Goal: Information Seeking & Learning: Find specific page/section

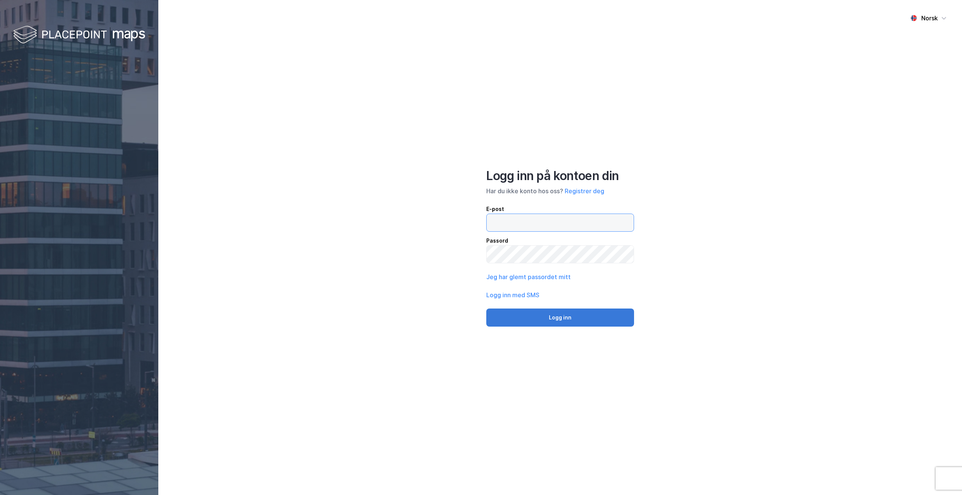
type input "[PERSON_NAME][EMAIL_ADDRESS][DOMAIN_NAME]"
click at [558, 314] on button "Logg inn" at bounding box center [560, 318] width 148 height 18
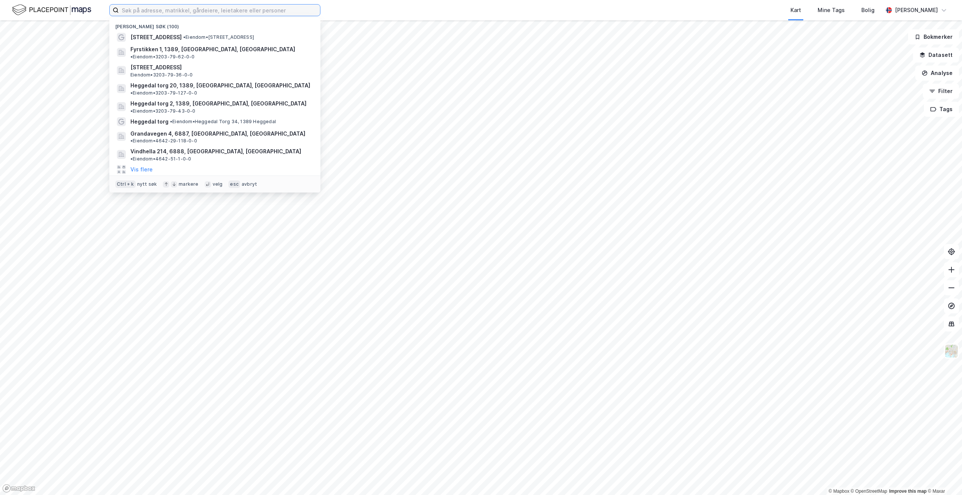
click at [164, 10] on input at bounding box center [219, 10] width 201 height 11
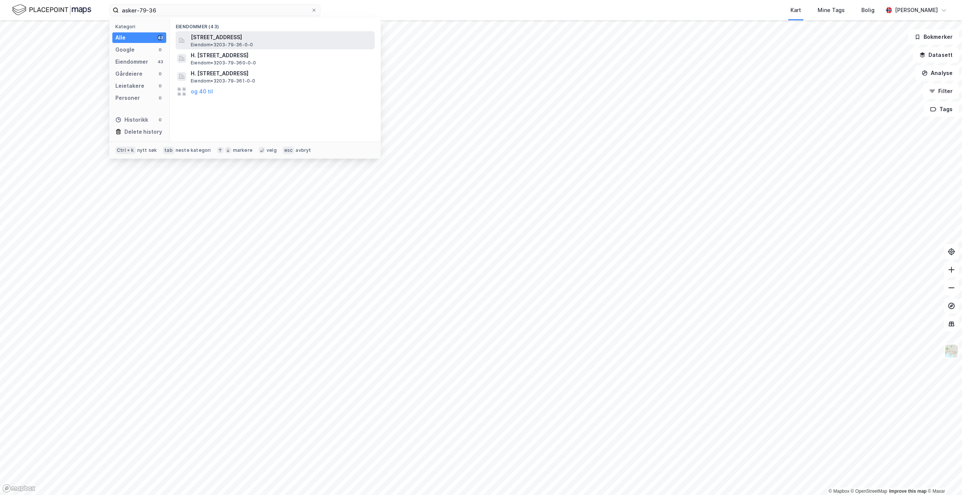
click at [250, 40] on span "[STREET_ADDRESS]" at bounding box center [281, 37] width 181 height 9
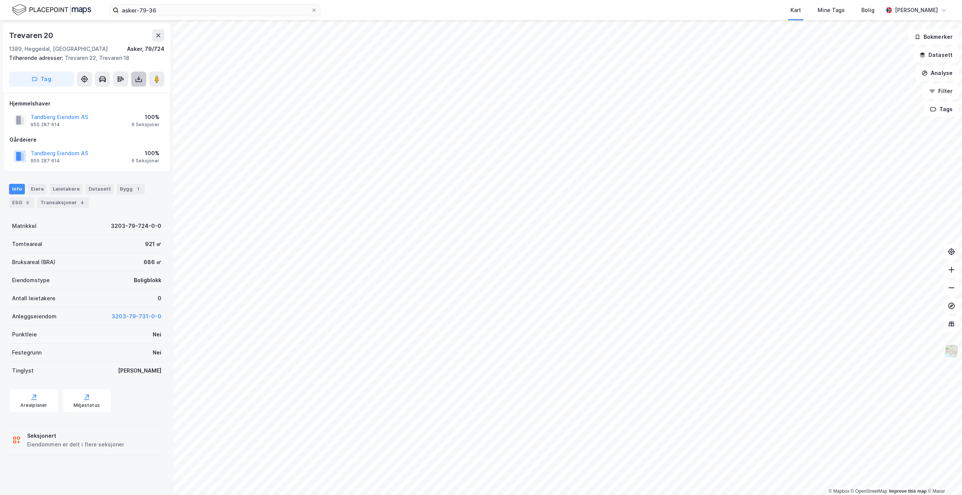
click at [139, 80] on icon at bounding box center [138, 79] width 3 height 2
click at [110, 105] on div "Last ned matrikkelrapport" at bounding box center [111, 106] width 62 height 6
click at [153, 161] on div "6 Seksjoner" at bounding box center [146, 161] width 28 height 6
click at [138, 77] on icon at bounding box center [139, 79] width 8 height 8
click at [108, 93] on div "Last ned grunnbok" at bounding box center [102, 94] width 44 height 6
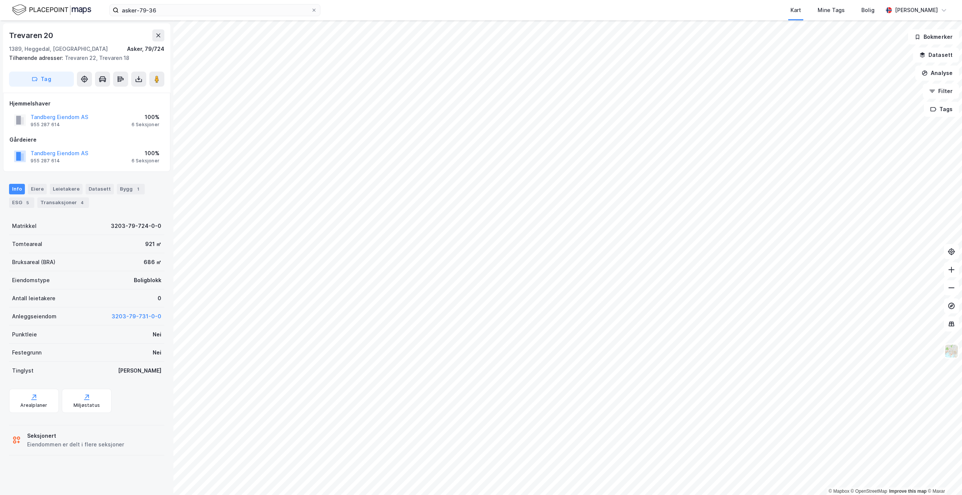
click at [150, 118] on div "100%" at bounding box center [146, 117] width 28 height 9
click at [34, 187] on div "Eiere" at bounding box center [37, 189] width 19 height 11
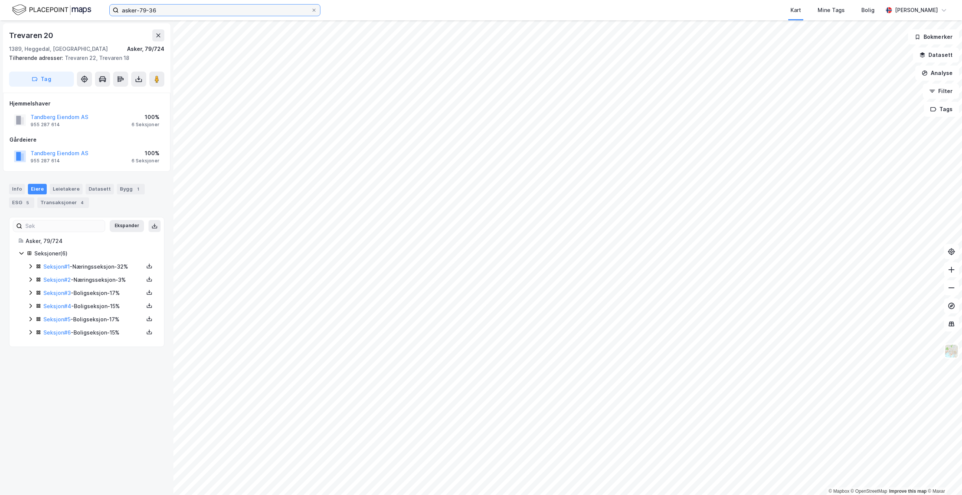
drag, startPoint x: 161, startPoint y: 10, endPoint x: 80, endPoint y: 8, distance: 80.3
click at [80, 8] on div "asker-79-36 Kart Mine Tags Bolig [PERSON_NAME]" at bounding box center [481, 10] width 962 height 20
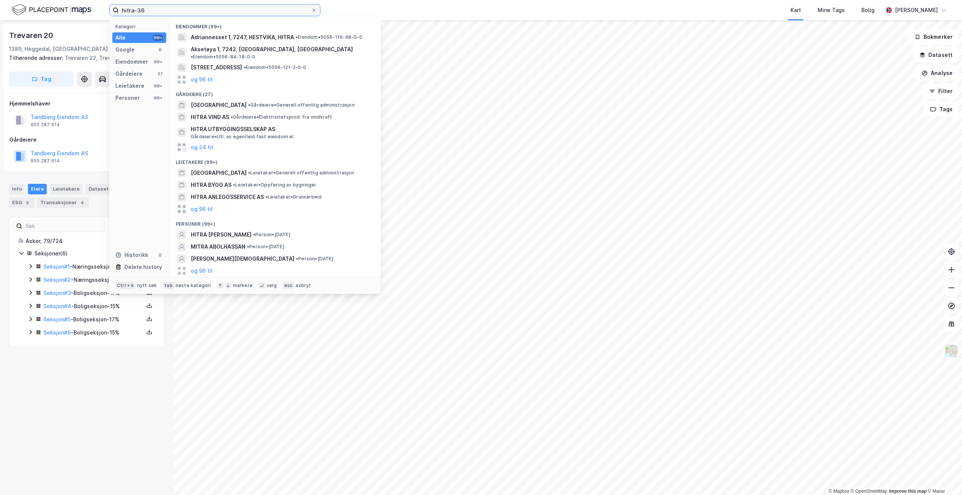
click at [147, 10] on input "hitra-36" at bounding box center [215, 10] width 192 height 11
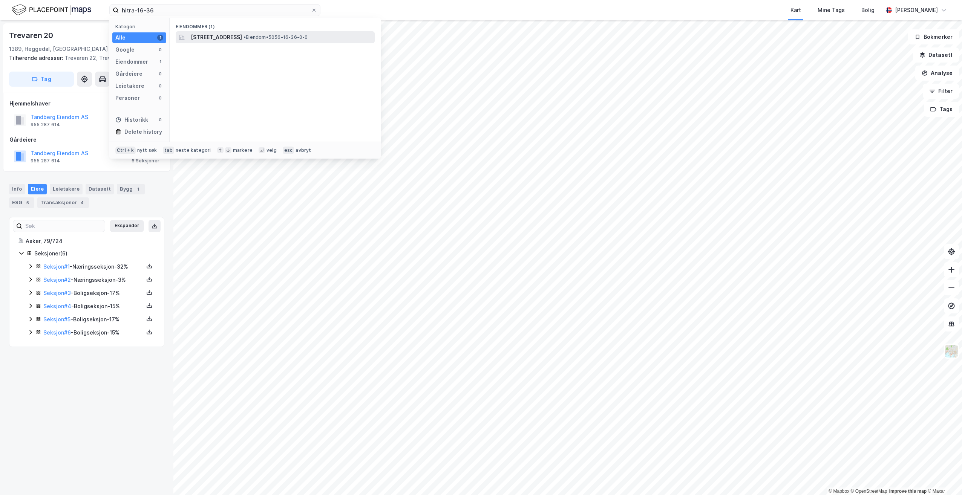
click at [242, 36] on span "[STREET_ADDRESS]" at bounding box center [216, 37] width 51 height 9
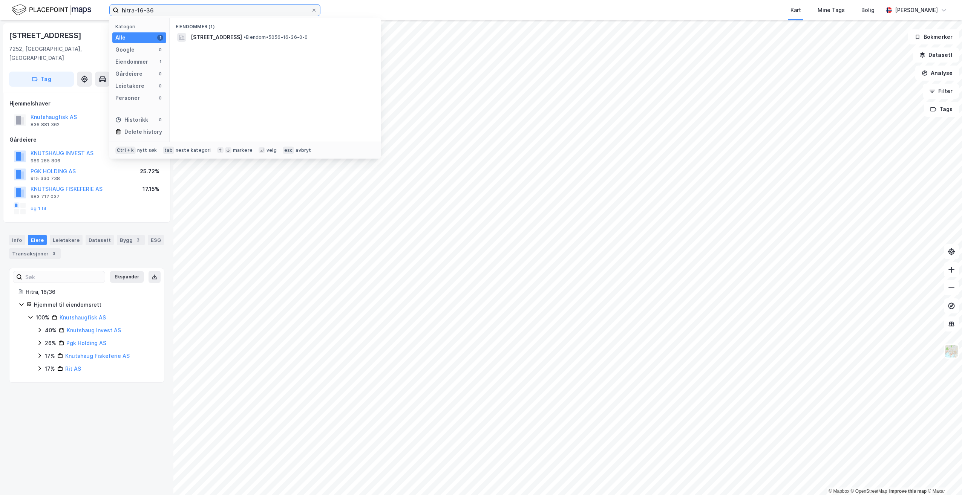
click at [154, 10] on input "hitra-16-36" at bounding box center [215, 10] width 192 height 11
click at [206, 36] on span "5056-16-41-0-0" at bounding box center [213, 37] width 45 height 9
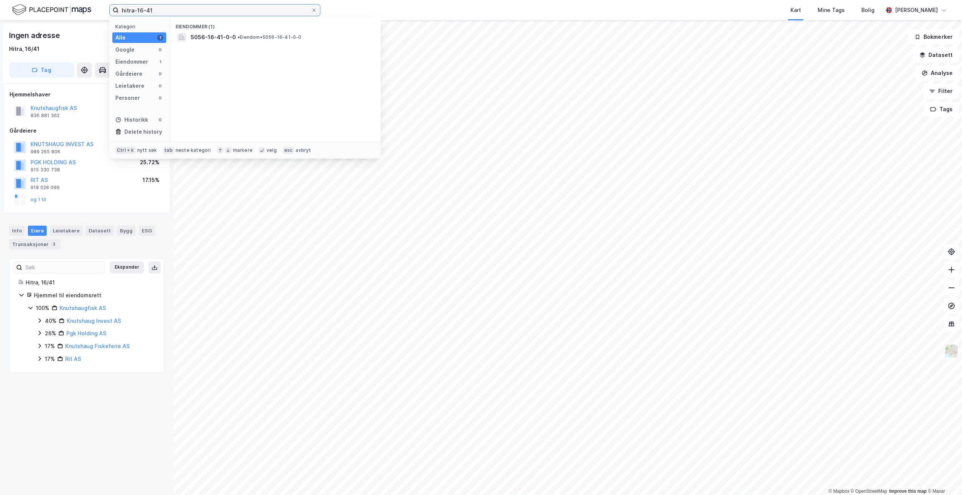
click at [154, 9] on input "hitra-16-41" at bounding box center [215, 10] width 192 height 11
click at [211, 36] on span "5056-16-78-0-0" at bounding box center [214, 37] width 46 height 9
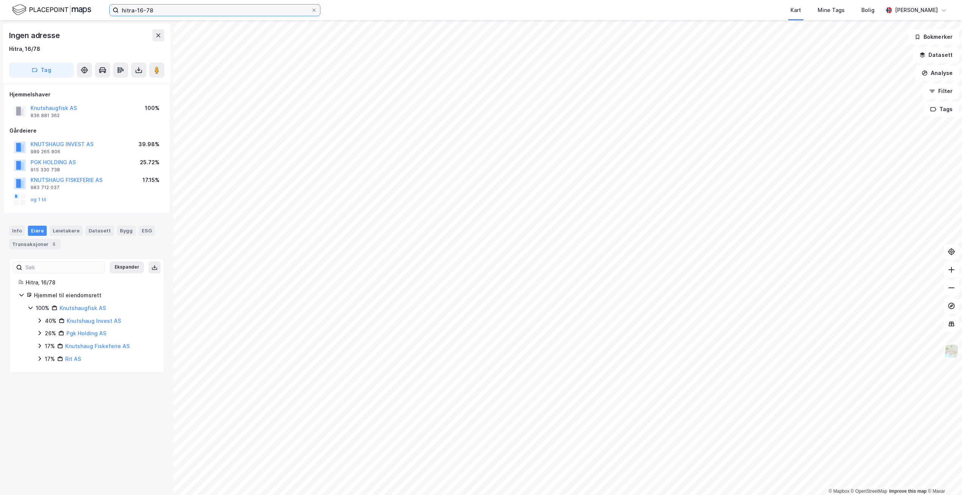
click at [155, 8] on input "hitra-16-78" at bounding box center [215, 10] width 192 height 11
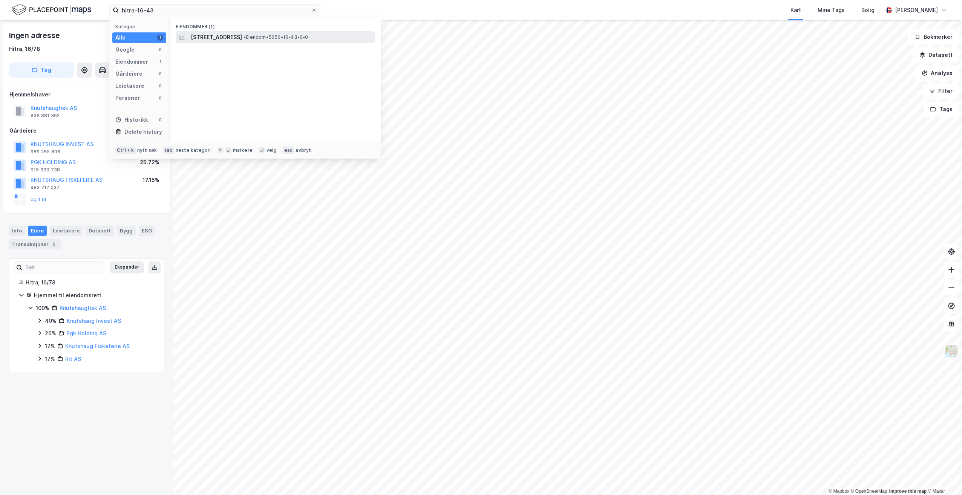
click at [211, 38] on span "[STREET_ADDRESS]" at bounding box center [216, 37] width 51 height 9
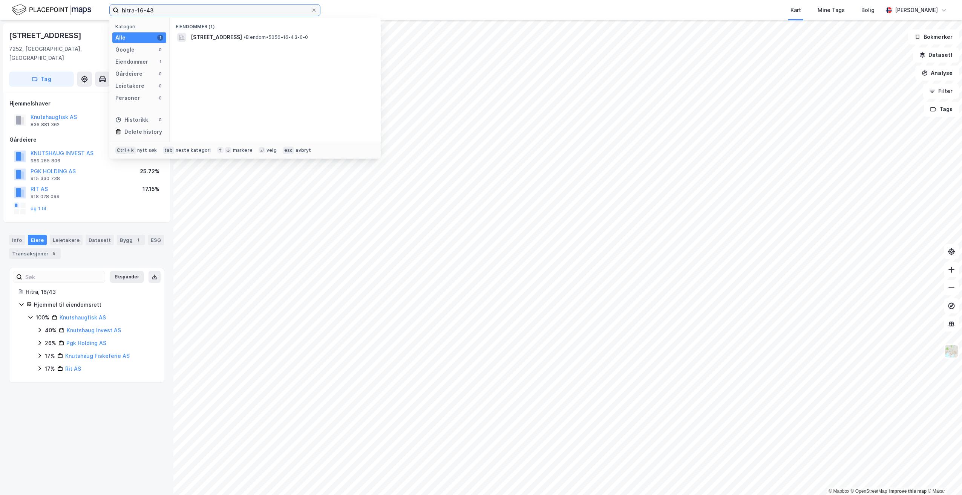
click at [160, 9] on input "hitra-16-43" at bounding box center [215, 10] width 192 height 11
click at [220, 35] on span "[STREET_ADDRESS]" at bounding box center [216, 37] width 51 height 9
drag, startPoint x: 163, startPoint y: 9, endPoint x: 123, endPoint y: 6, distance: 40.5
click at [123, 6] on input "hitra-20-61" at bounding box center [215, 10] width 192 height 11
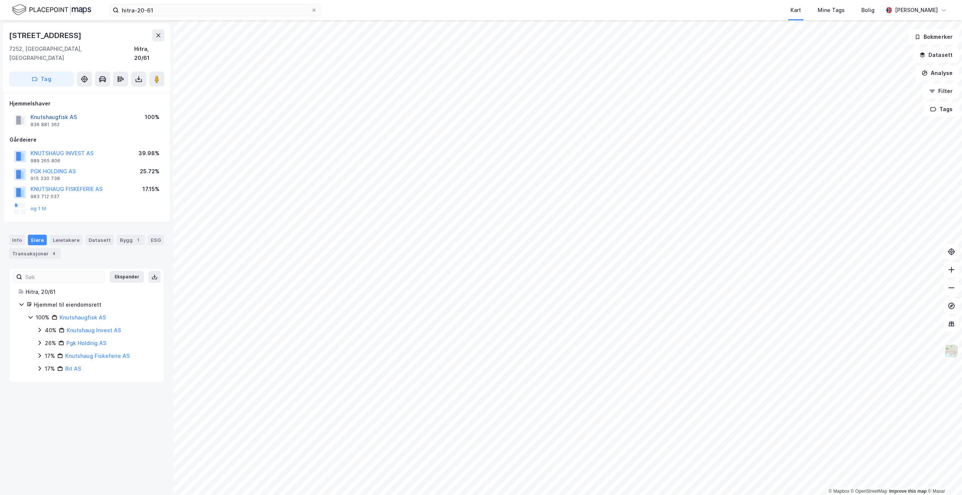
click at [0, 0] on button "Knutshaugfisk AS" at bounding box center [0, 0] width 0 height 0
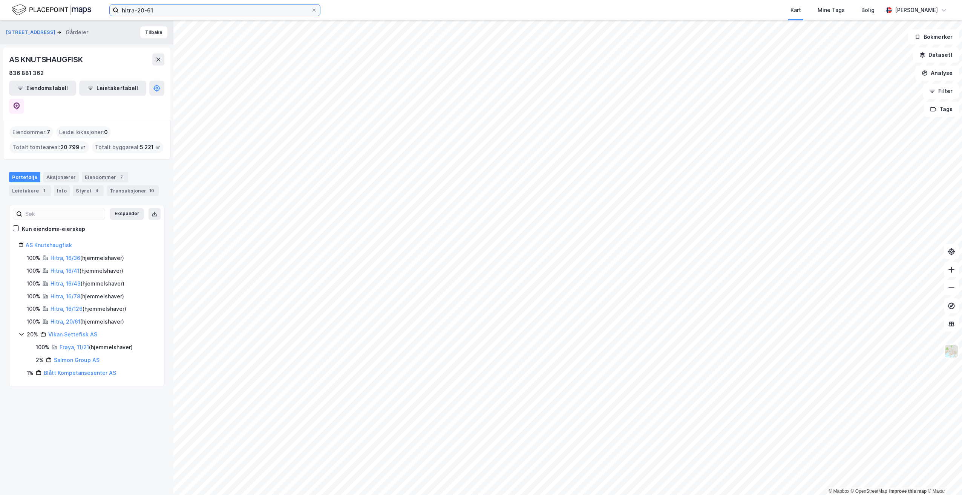
drag, startPoint x: 156, startPoint y: 11, endPoint x: 167, endPoint y: 12, distance: 11.5
click at [156, 11] on input "hitra-20-61" at bounding box center [215, 10] width 192 height 11
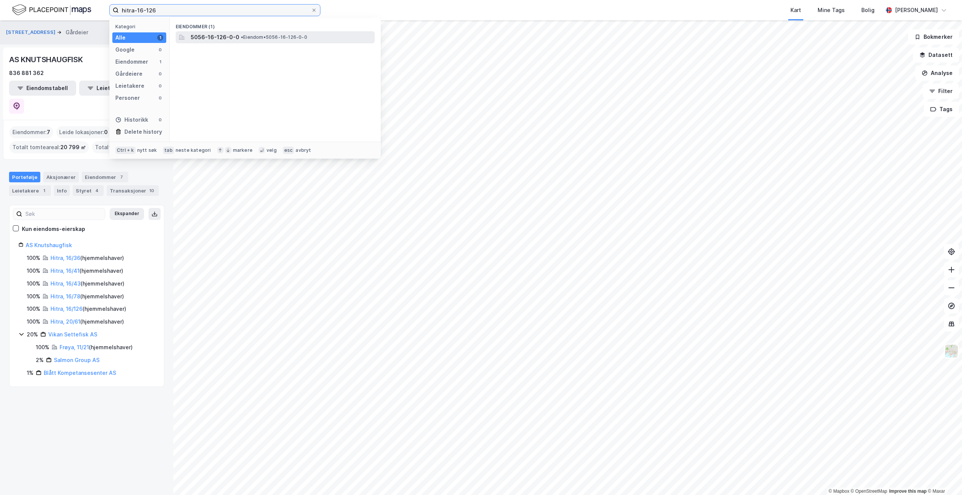
type input "hitra-16-126"
click at [219, 37] on span "5056-16-126-0-0" at bounding box center [215, 37] width 49 height 9
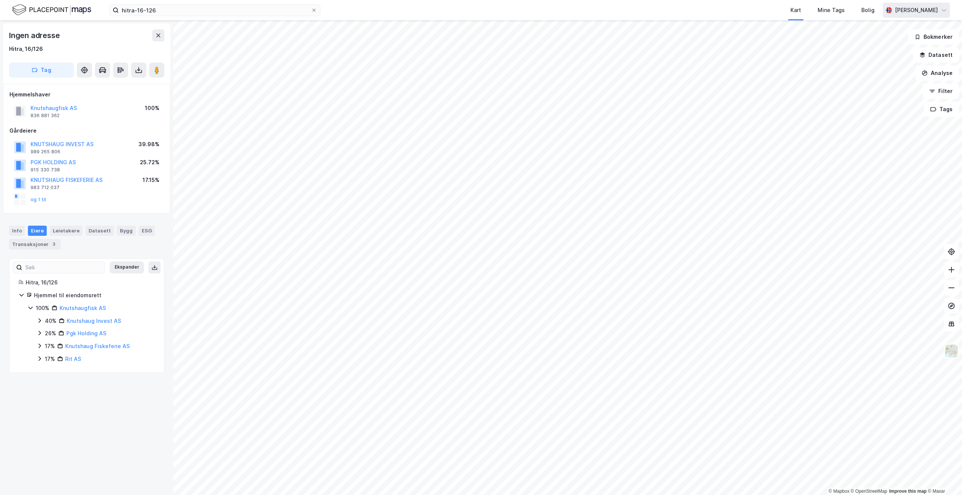
click at [945, 10] on icon at bounding box center [944, 10] width 5 height 2
click at [877, 48] on div "Logg ut" at bounding box center [879, 46] width 20 height 9
